Goal: Navigation & Orientation: Find specific page/section

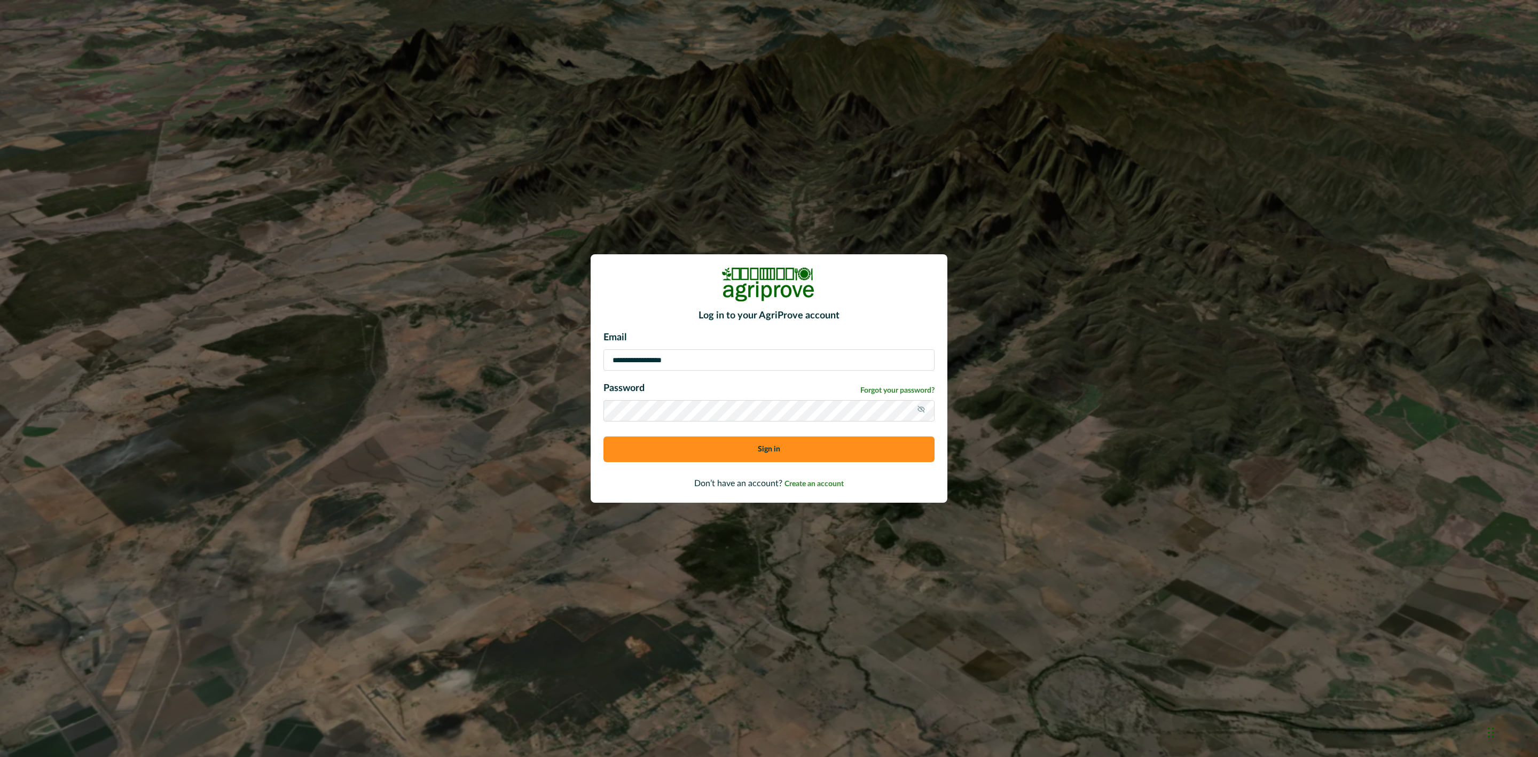
click at [788, 454] on button "Sign in" at bounding box center [769, 449] width 331 height 26
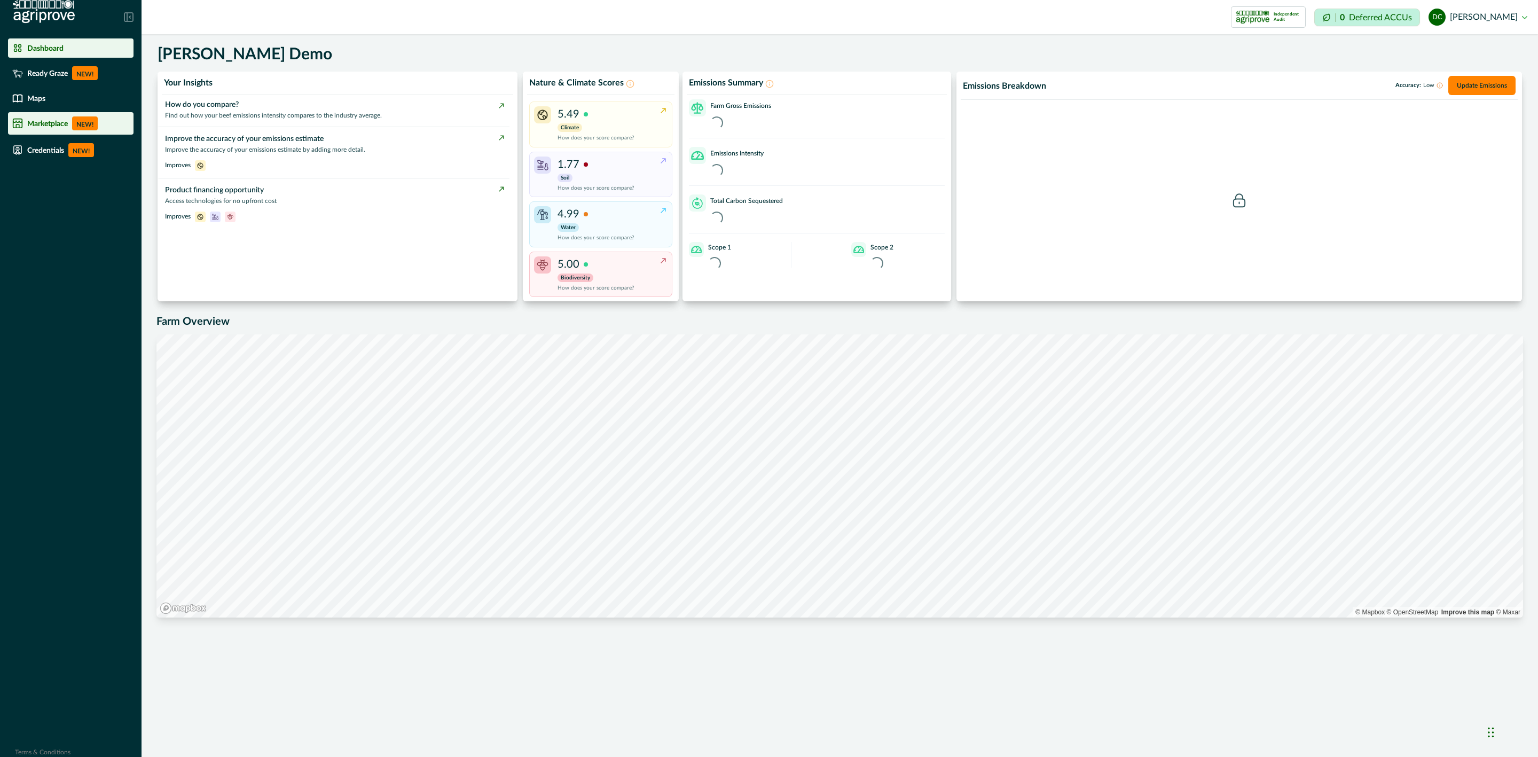
click at [66, 126] on p "Marketplace" at bounding box center [47, 123] width 41 height 9
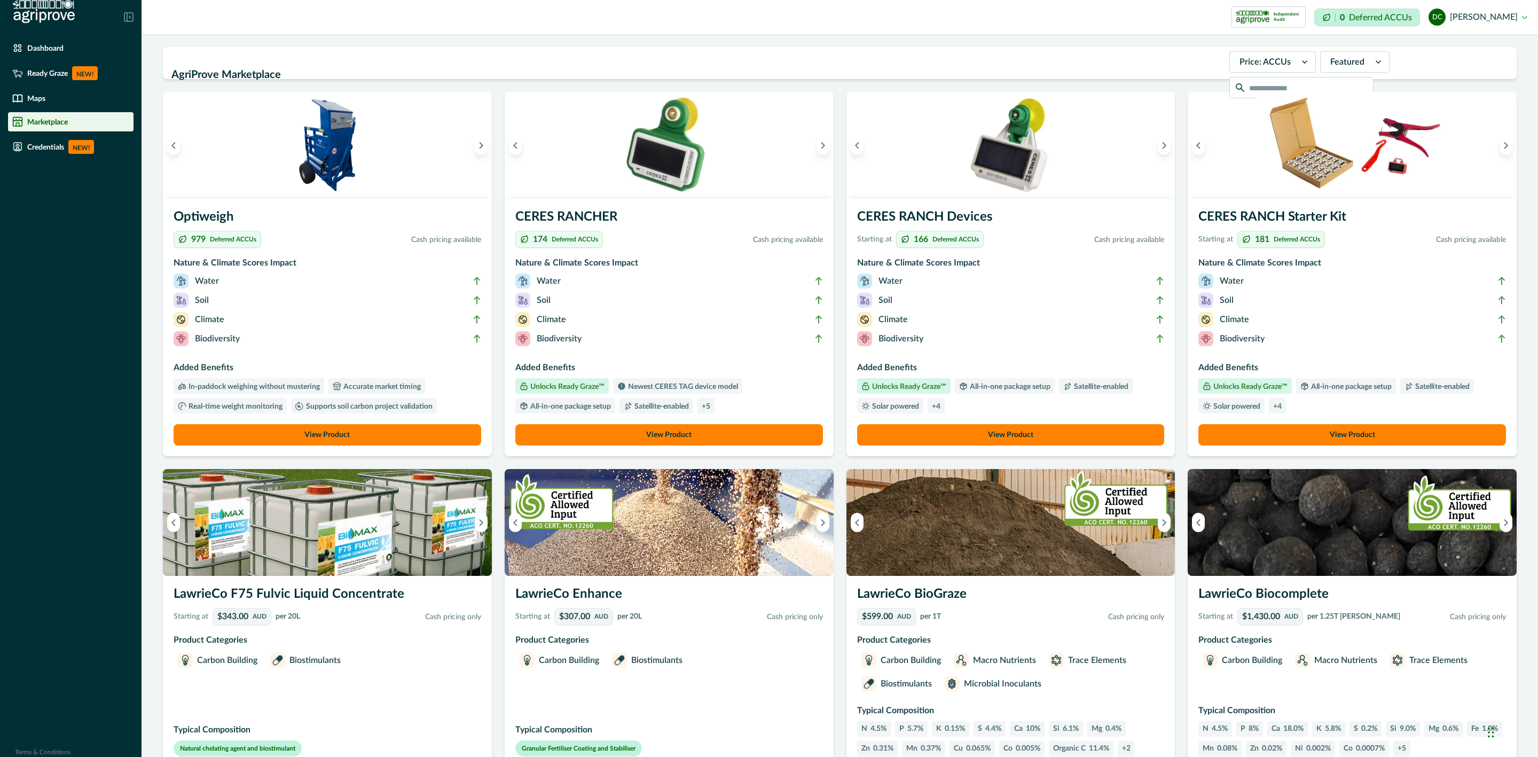
click at [401, 271] on h3 "Nature & Climate Scores Impact" at bounding box center [328, 264] width 308 height 17
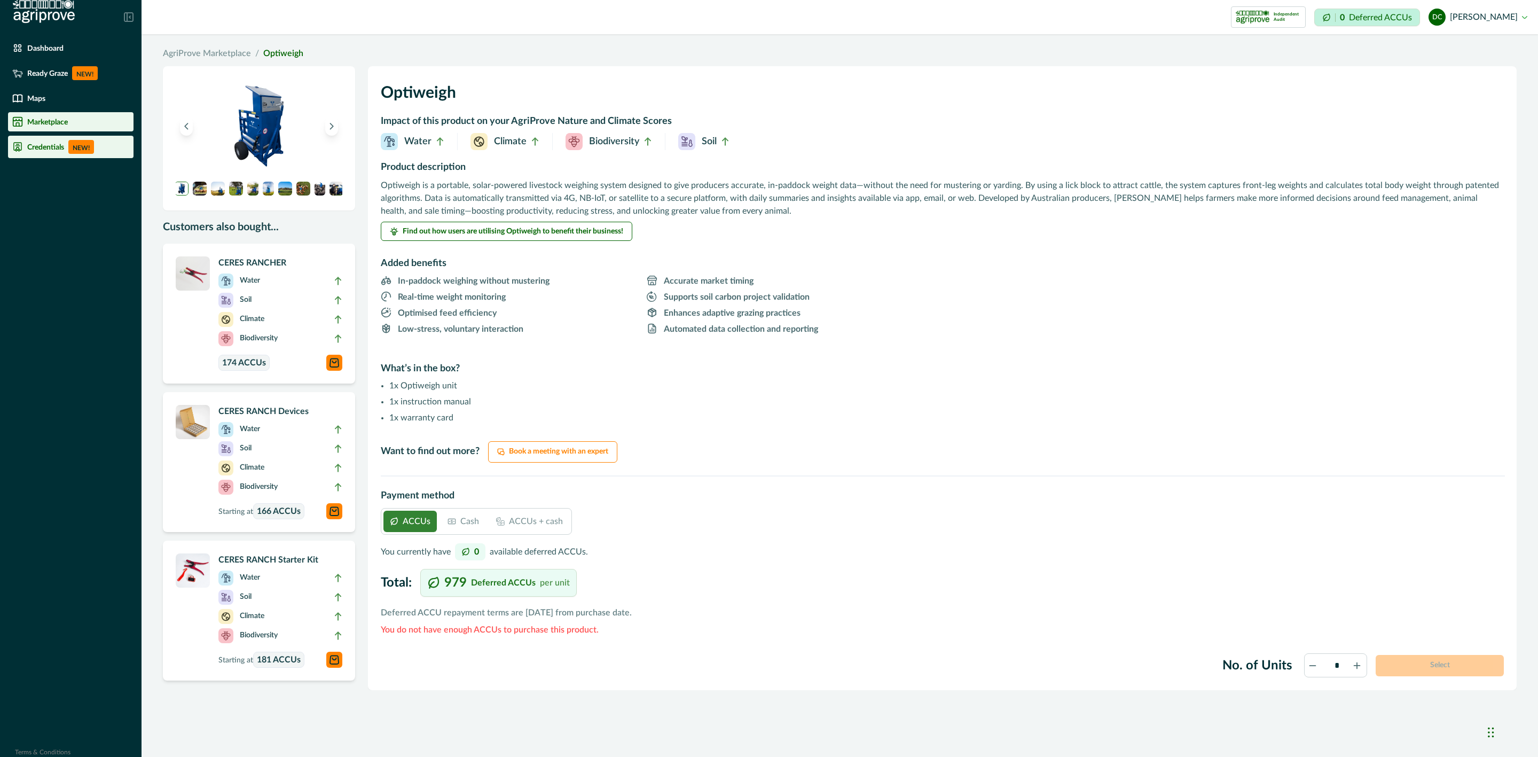
click at [23, 149] on div "Credentials NEW!" at bounding box center [70, 147] width 117 height 14
